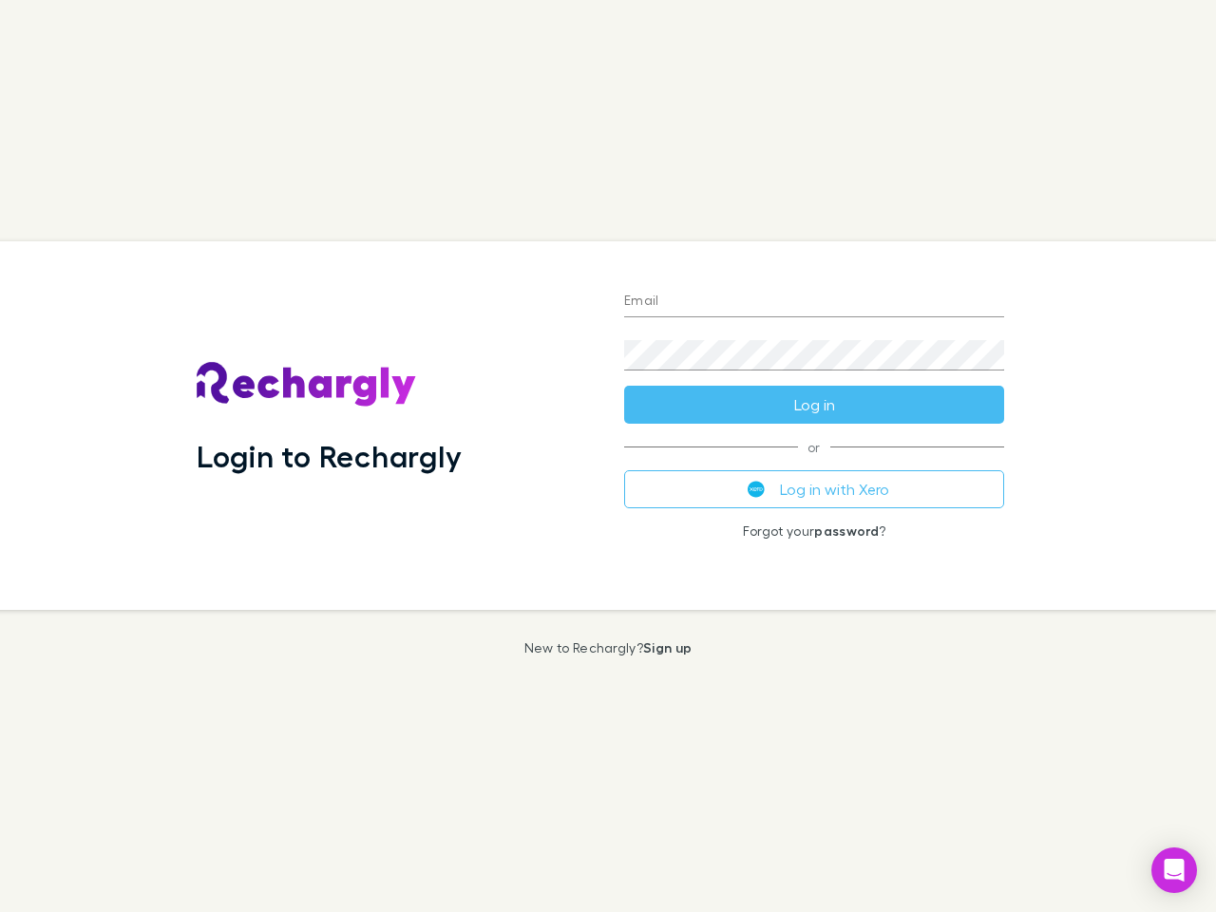
click at [608, 456] on div "Login to Rechargly" at bounding box center [394, 425] width 427 height 369
click at [814, 302] on input "Email" at bounding box center [814, 302] width 380 height 30
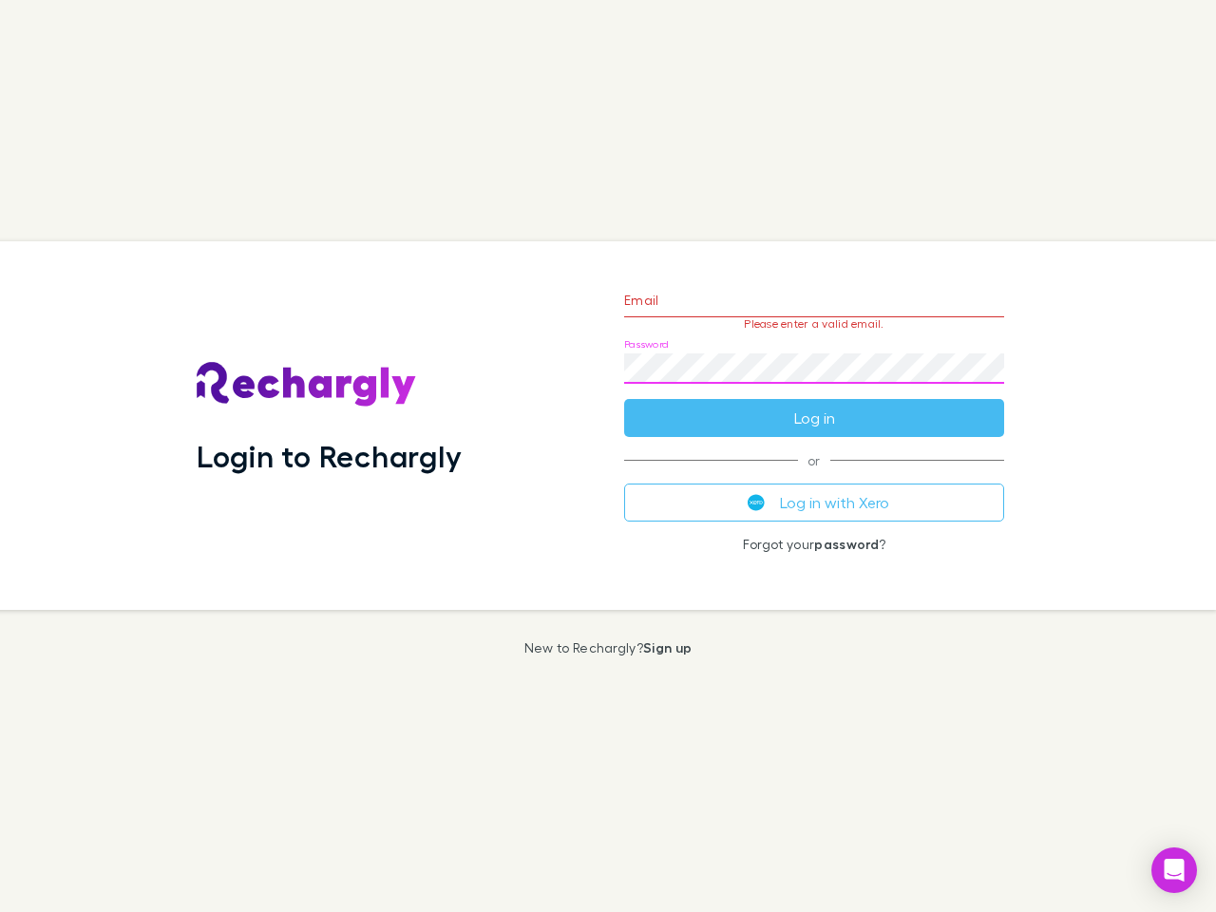
click at [814, 405] on form "Email Please enter a valid email. Password Log in" at bounding box center [814, 354] width 380 height 165
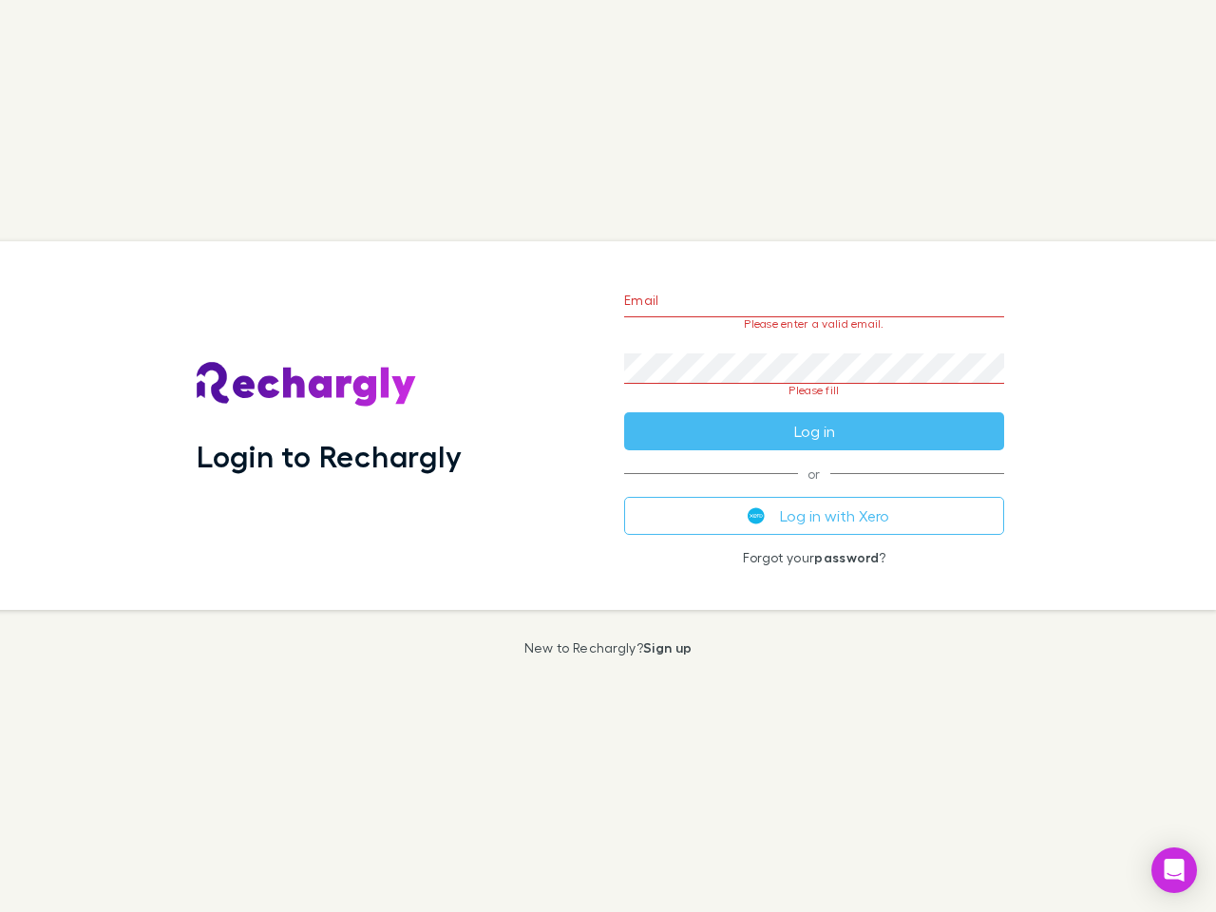
click at [814, 489] on div "Email Please enter a valid email. Password Please fill Log in or Log in with Xe…" at bounding box center [814, 425] width 410 height 369
click at [1174, 870] on icon "Open Intercom Messenger" at bounding box center [1175, 870] width 20 height 23
